Goal: Book appointment/travel/reservation

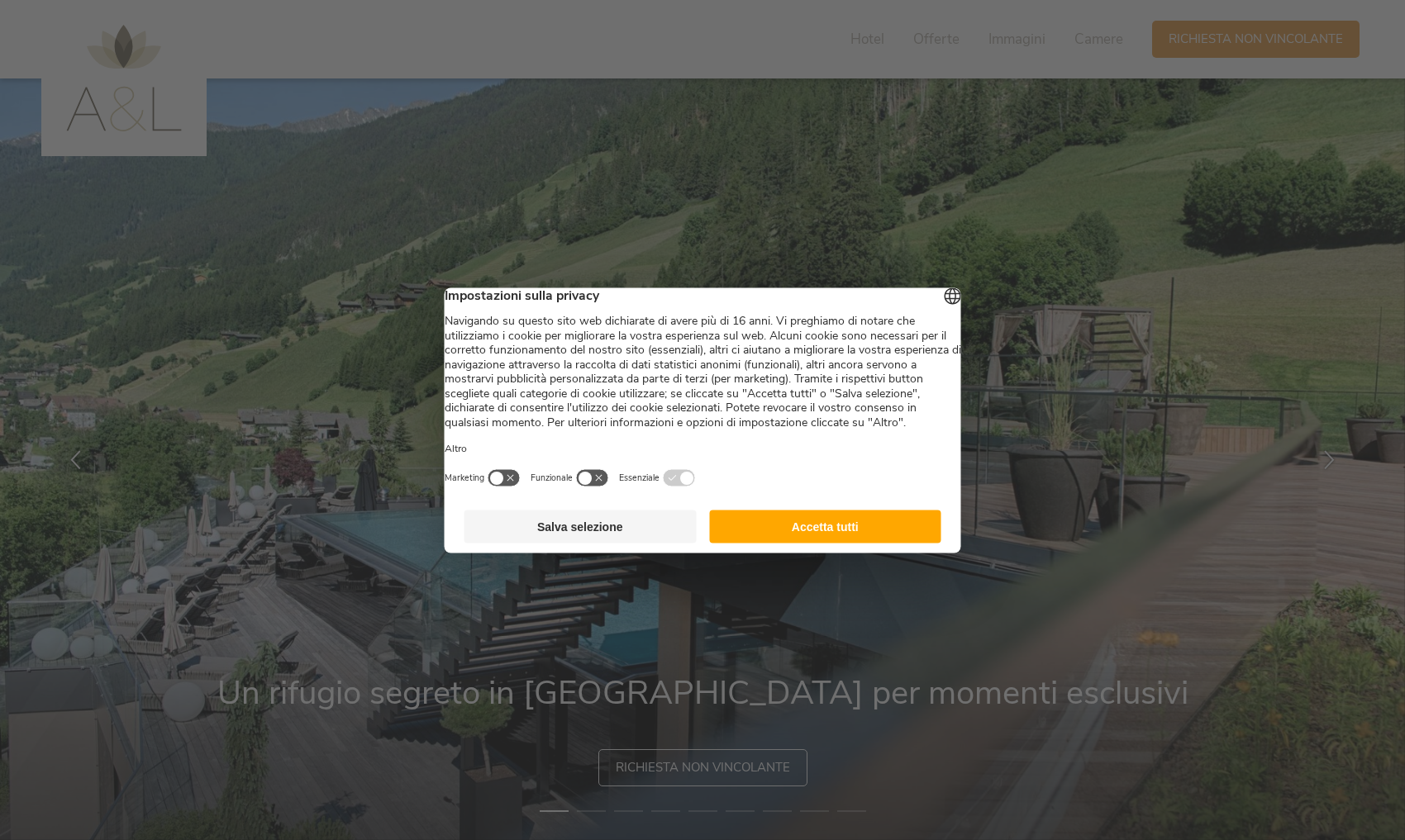
click at [816, 542] on button "Accetta tutti" at bounding box center [824, 526] width 232 height 33
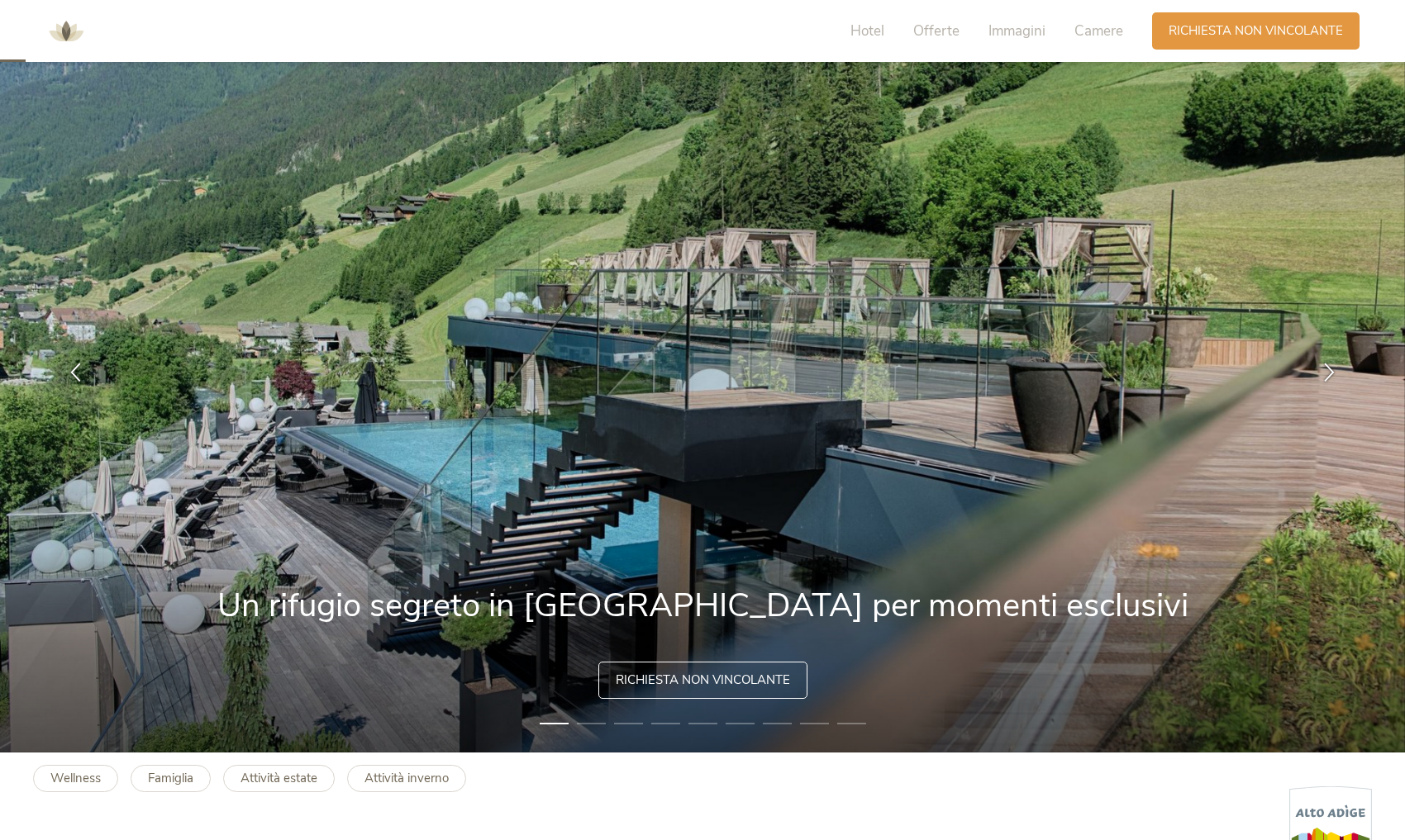
scroll to position [90, 0]
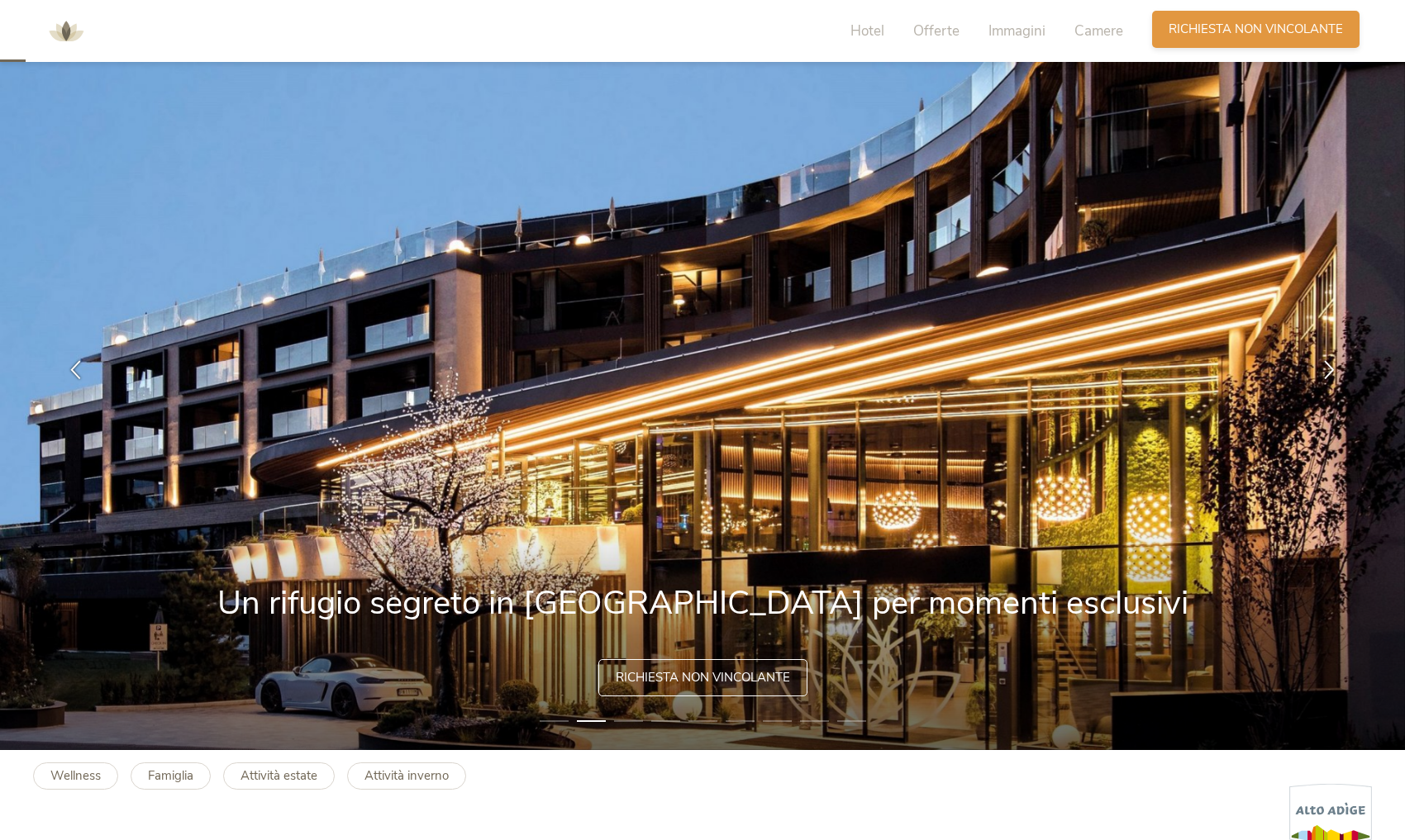
click at [1262, 24] on span "Richiesta non vincolante" at bounding box center [1256, 29] width 175 height 17
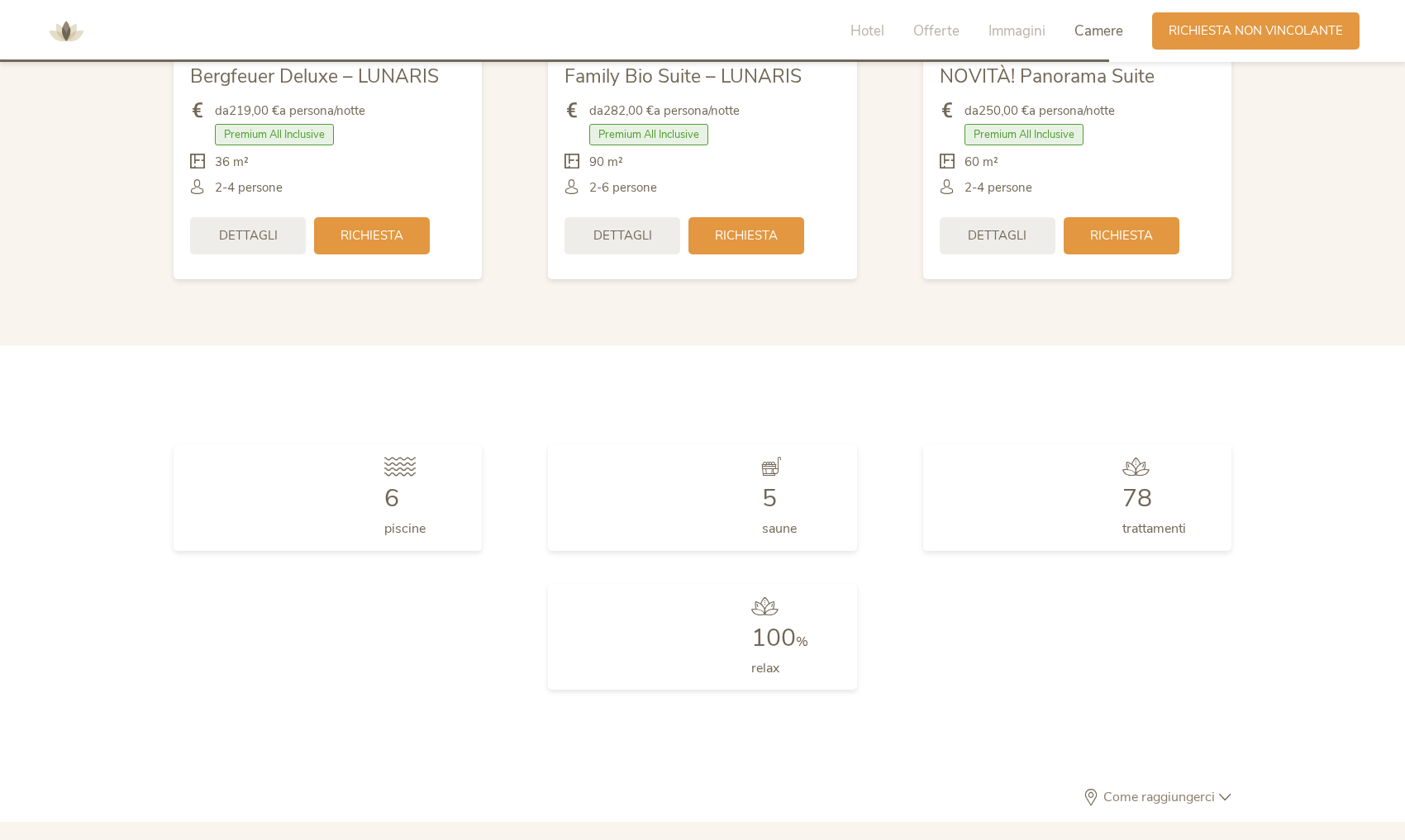
scroll to position [4971, 0]
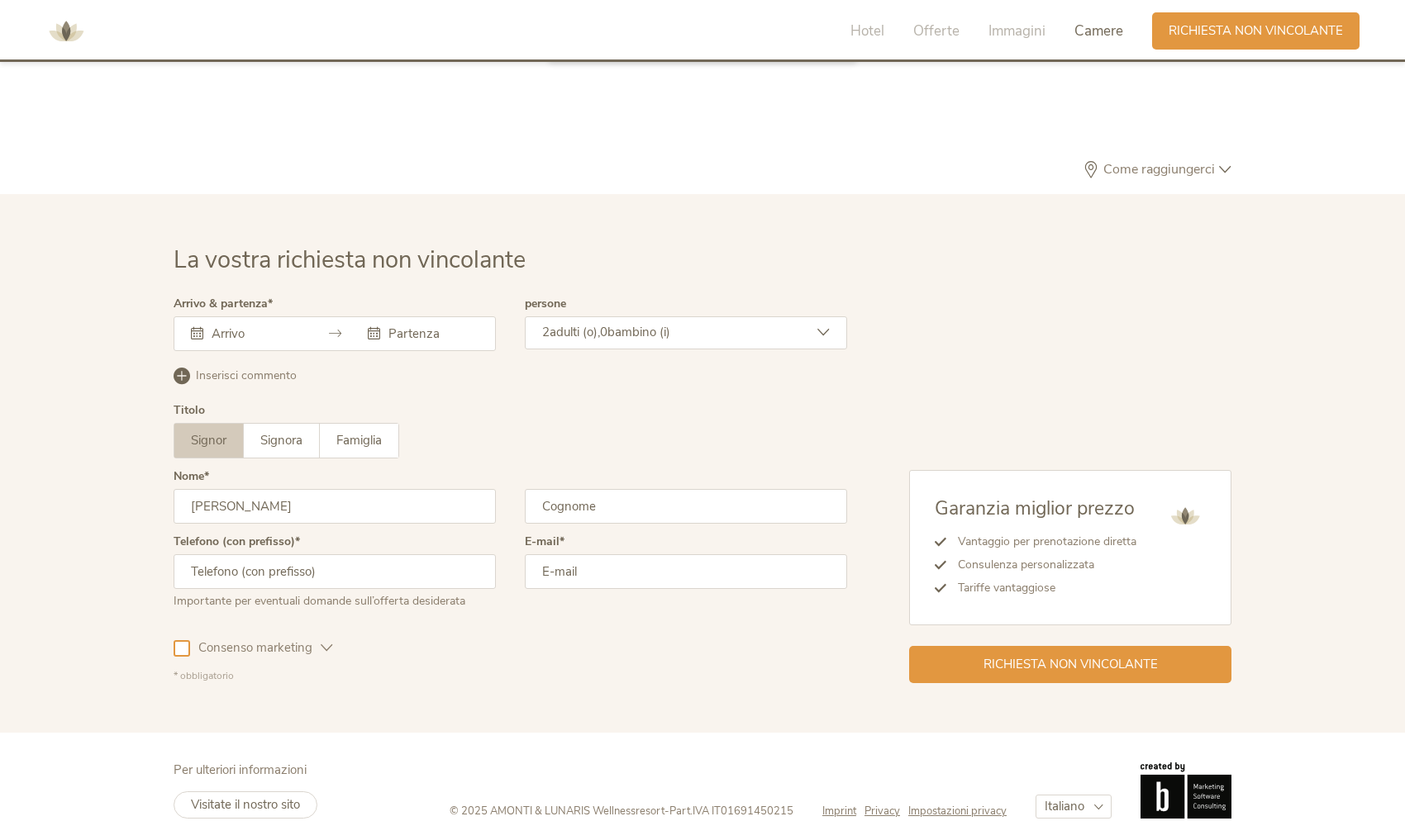
type input "[PERSON_NAME]"
type input "Arsuffi"
type input "3913573161"
click at [664, 560] on input "[EMAIL_ADDRESS][DOMAIN_NAME]" at bounding box center [685, 572] width 322 height 35
type input "g"
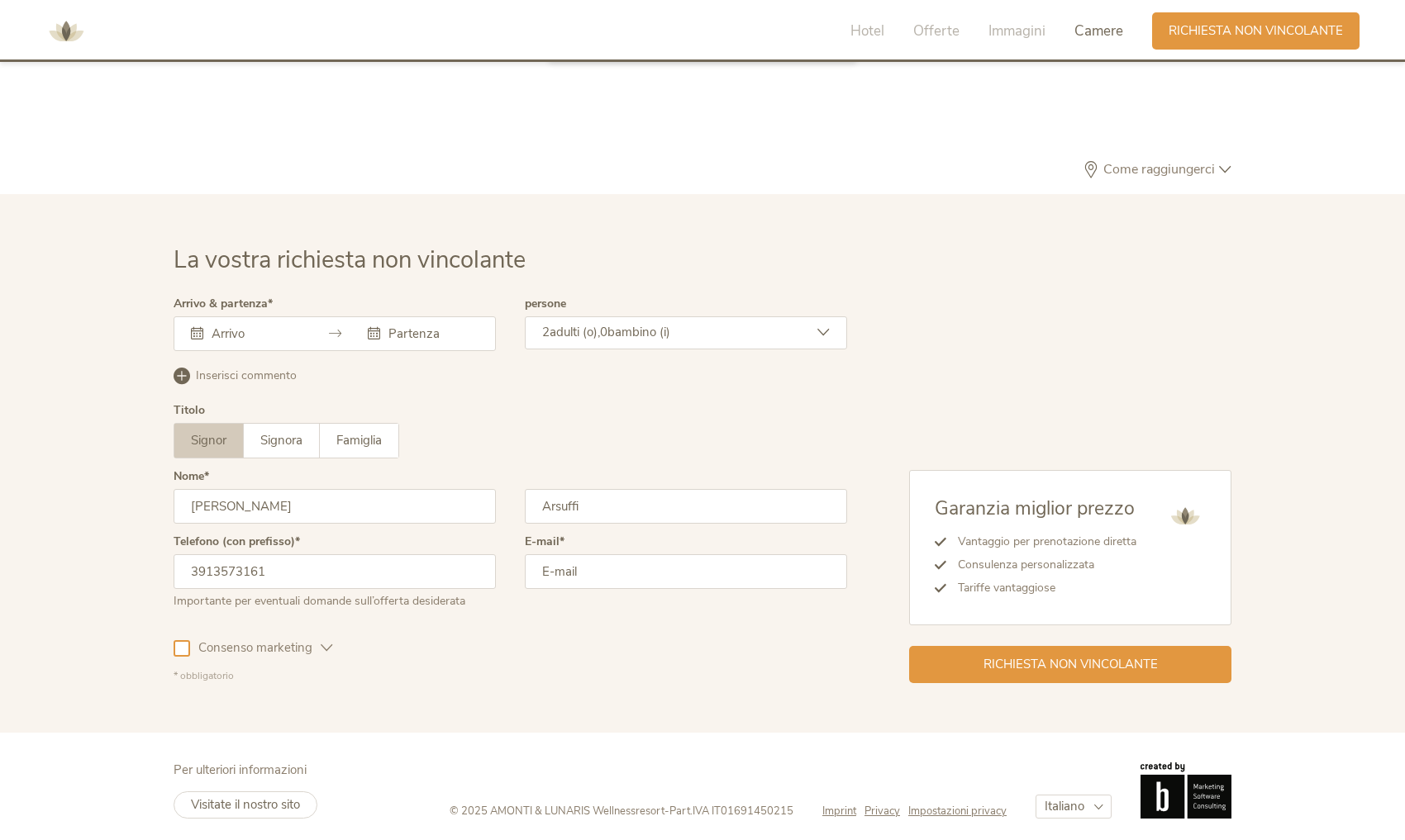
click at [824, 568] on input "email" at bounding box center [685, 572] width 322 height 35
click at [682, 565] on input "[PERSON_NAME][EMAIL_ADDRESS][DOMAIN_NAME]" at bounding box center [685, 572] width 322 height 35
type input "[PERSON_NAME][EMAIL_ADDRESS][DOMAIN_NAME]"
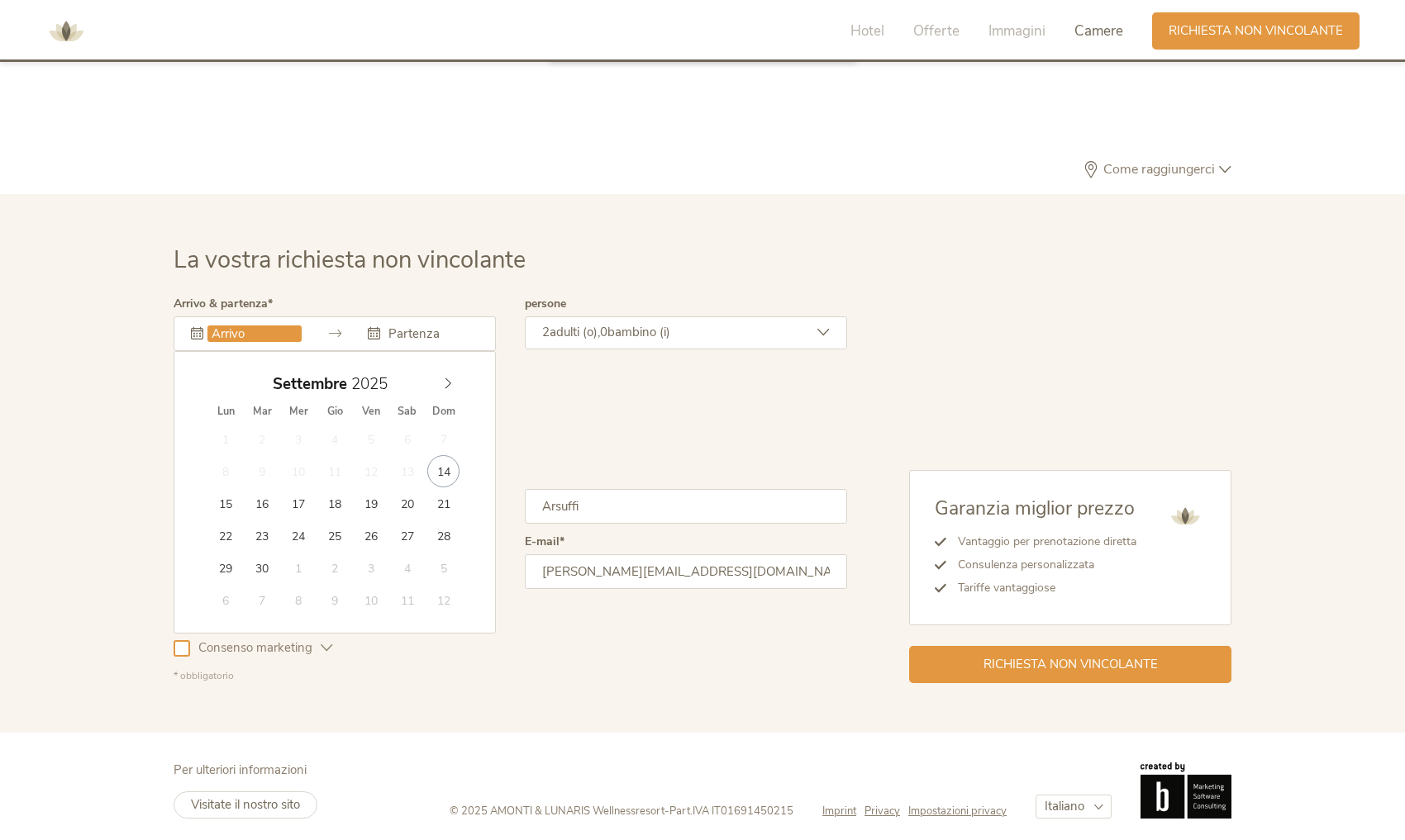
click at [245, 328] on input "text" at bounding box center [254, 334] width 94 height 17
click at [451, 377] on icon at bounding box center [448, 383] width 11 height 11
type input "[DATE]"
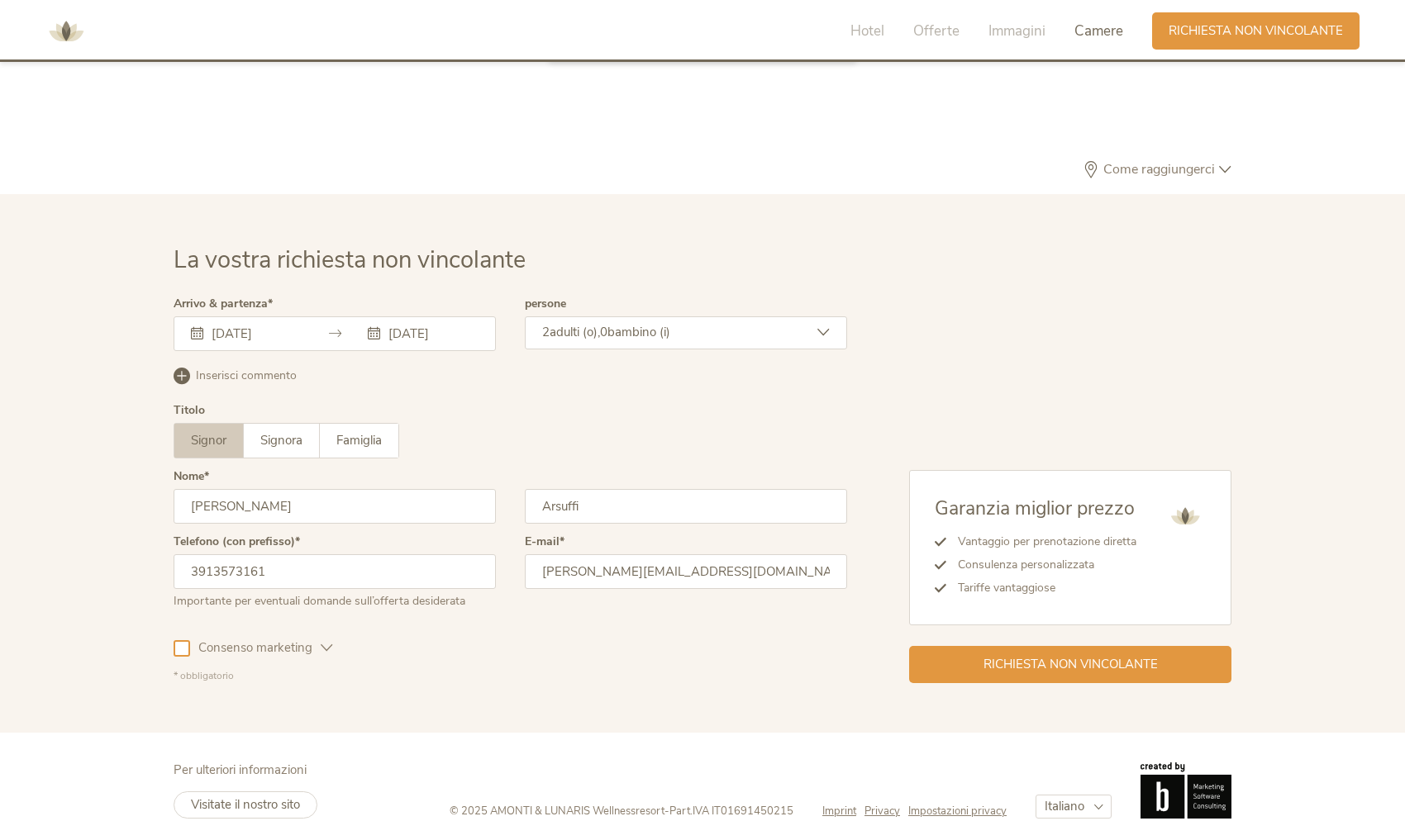
click at [823, 327] on icon at bounding box center [823, 332] width 12 height 12
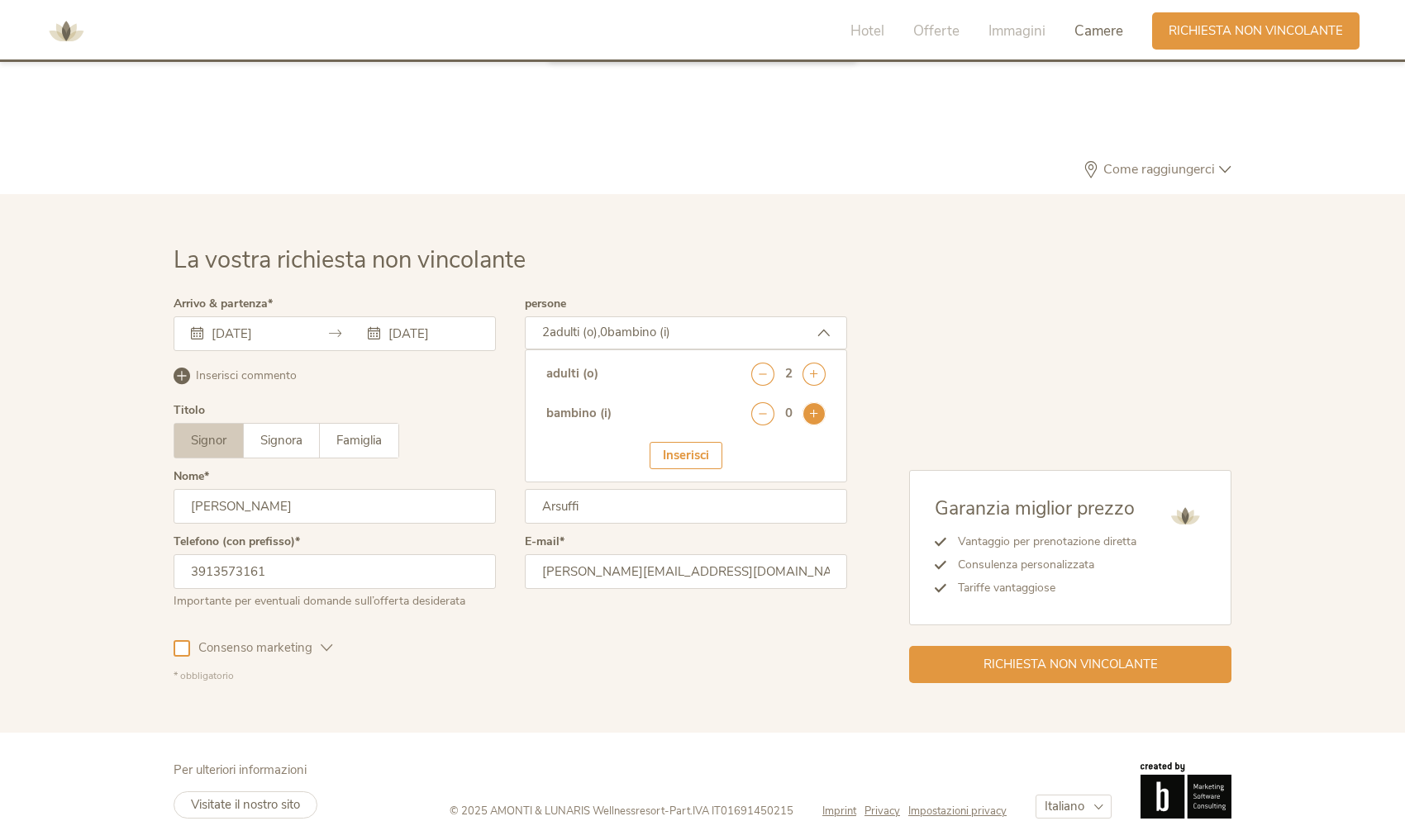
click at [812, 407] on icon at bounding box center [814, 414] width 23 height 23
select select "3"
click at [695, 501] on div "Inserisci" at bounding box center [685, 507] width 72 height 27
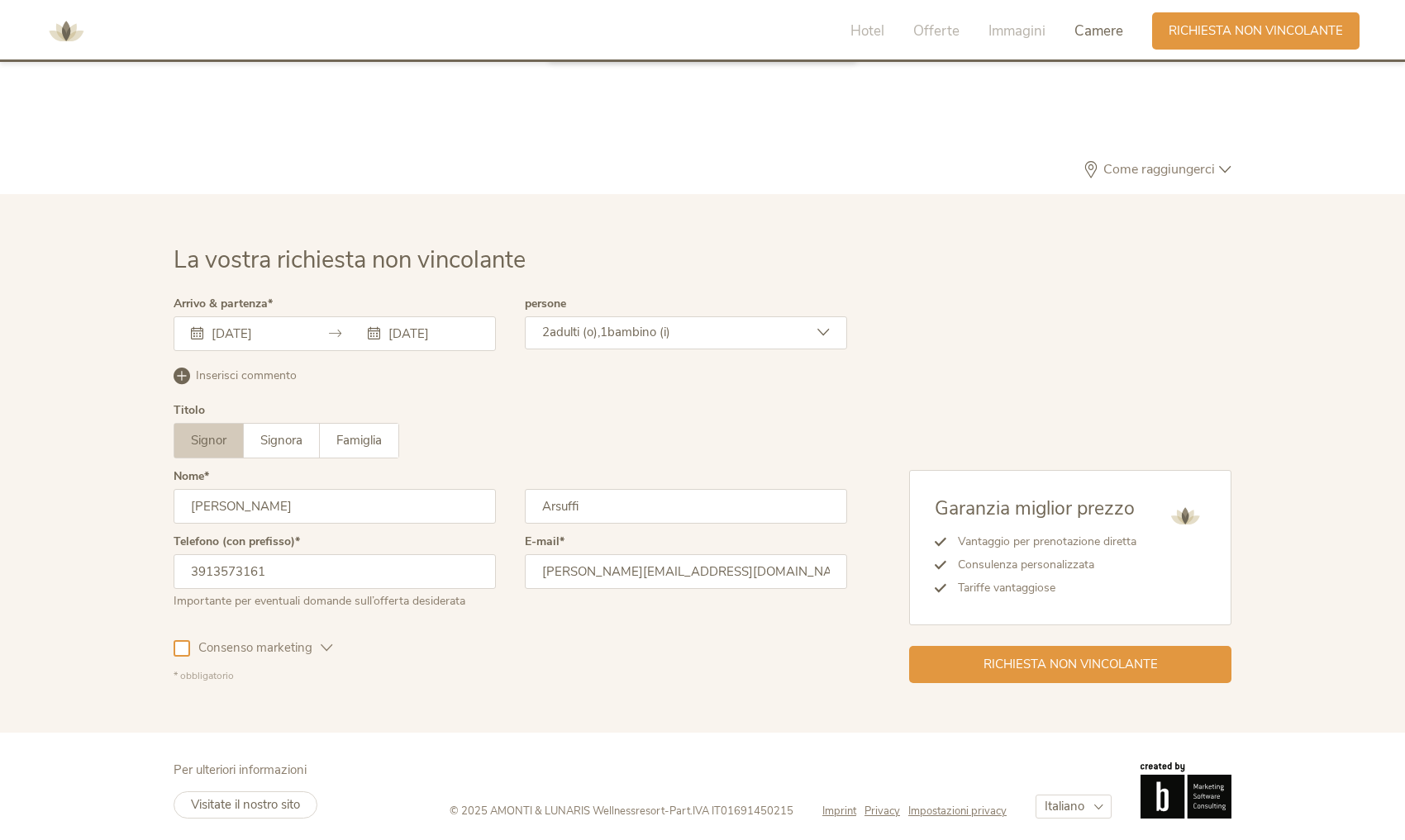
click at [179, 640] on div at bounding box center [182, 649] width 17 height 17
click at [1092, 661] on span "Richiesta non vincolante" at bounding box center [1071, 663] width 175 height 17
